Goal: Find contact information: Find contact information

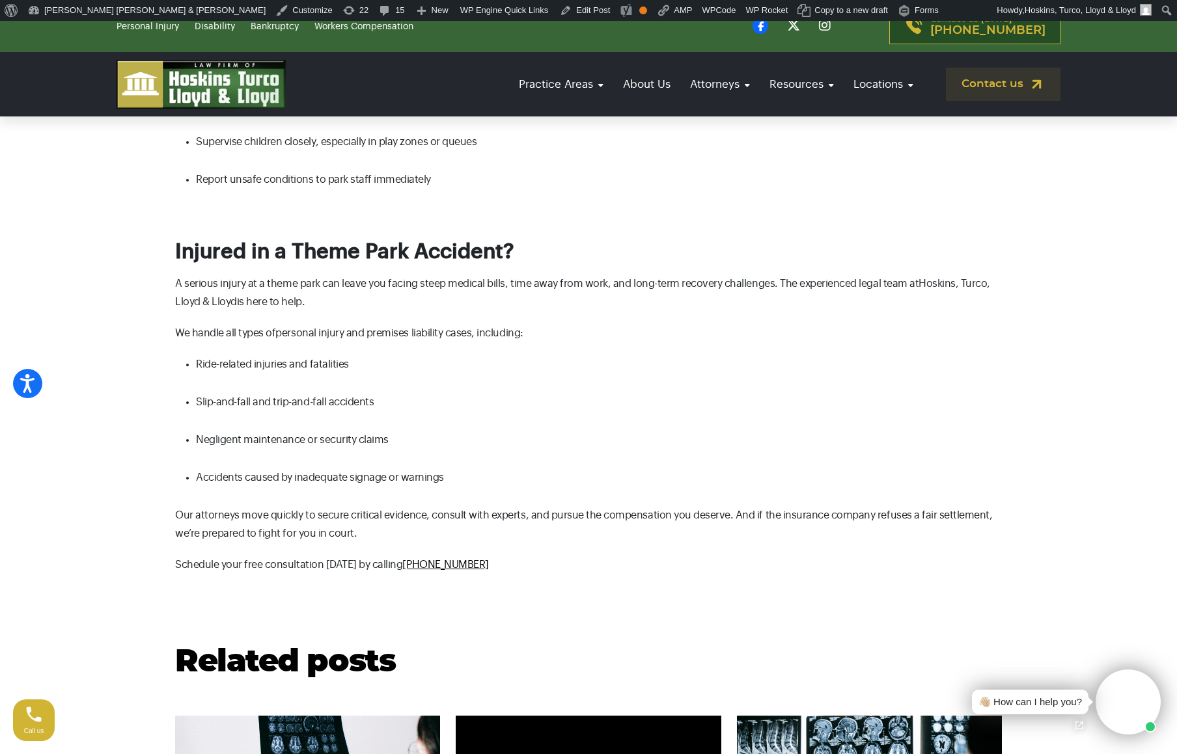
scroll to position [2136, 0]
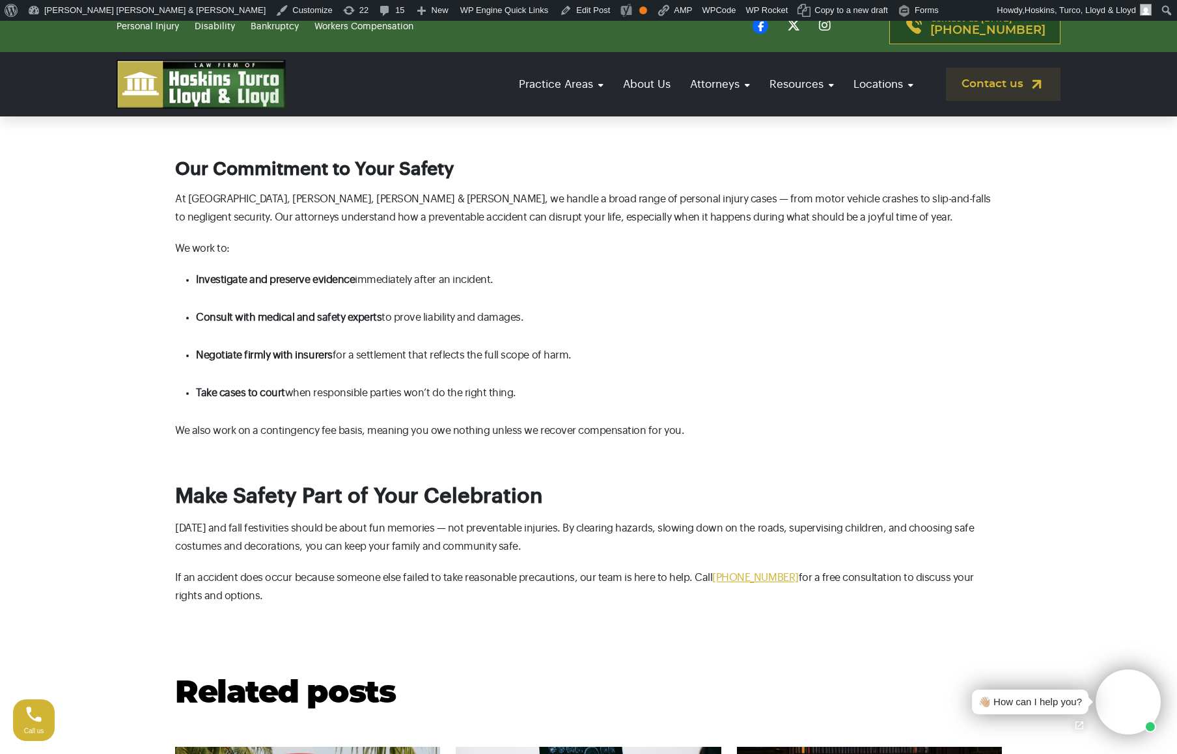
scroll to position [2070, 0]
click at [739, 572] on span "[PHONE_NUMBER]" at bounding box center [755, 577] width 86 height 10
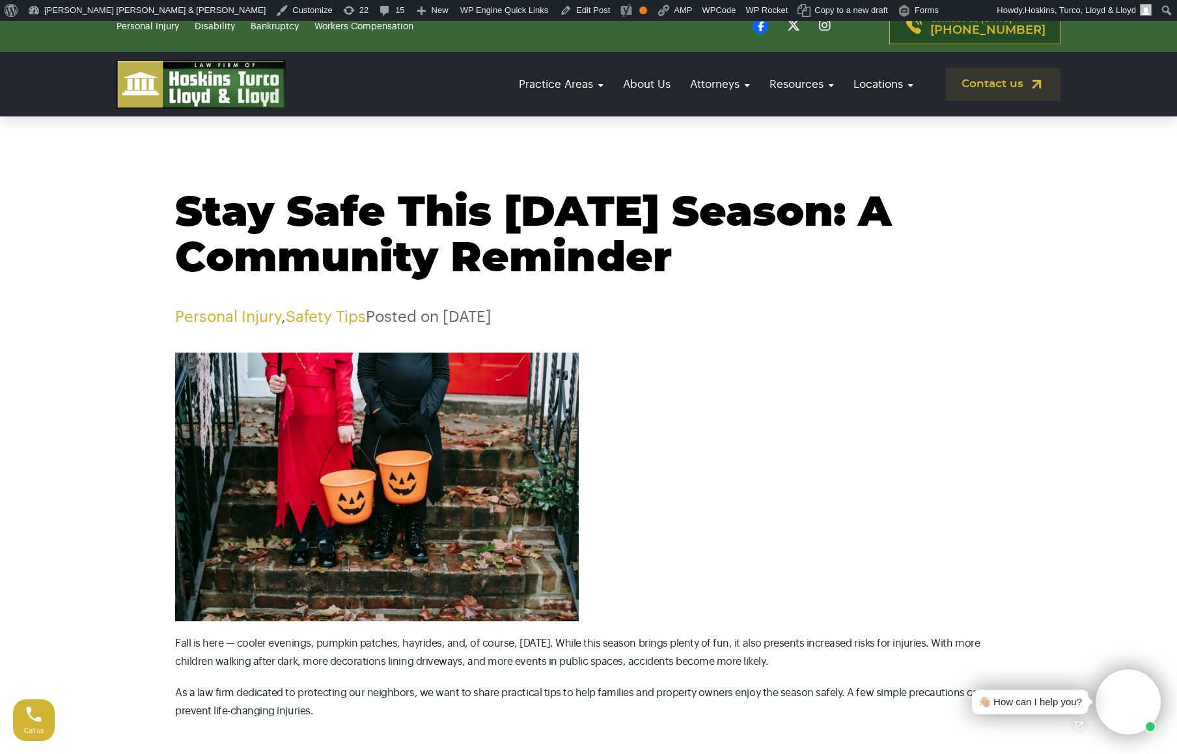
scroll to position [2, 0]
